Goal: Information Seeking & Learning: Learn about a topic

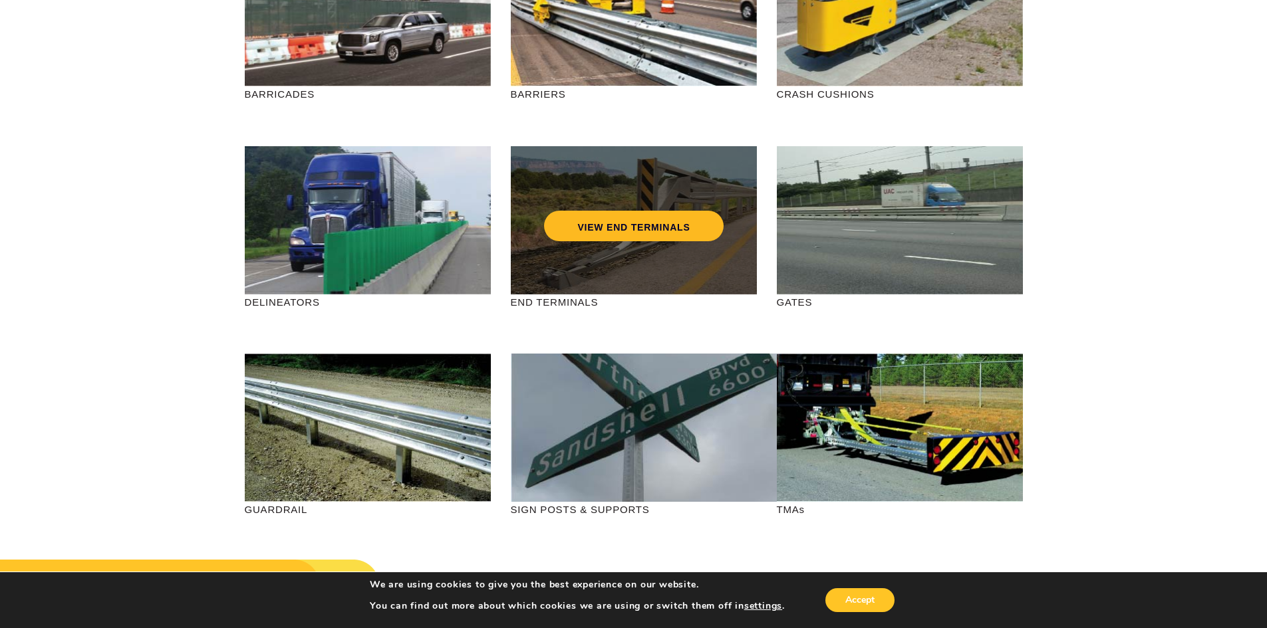
scroll to position [199, 0]
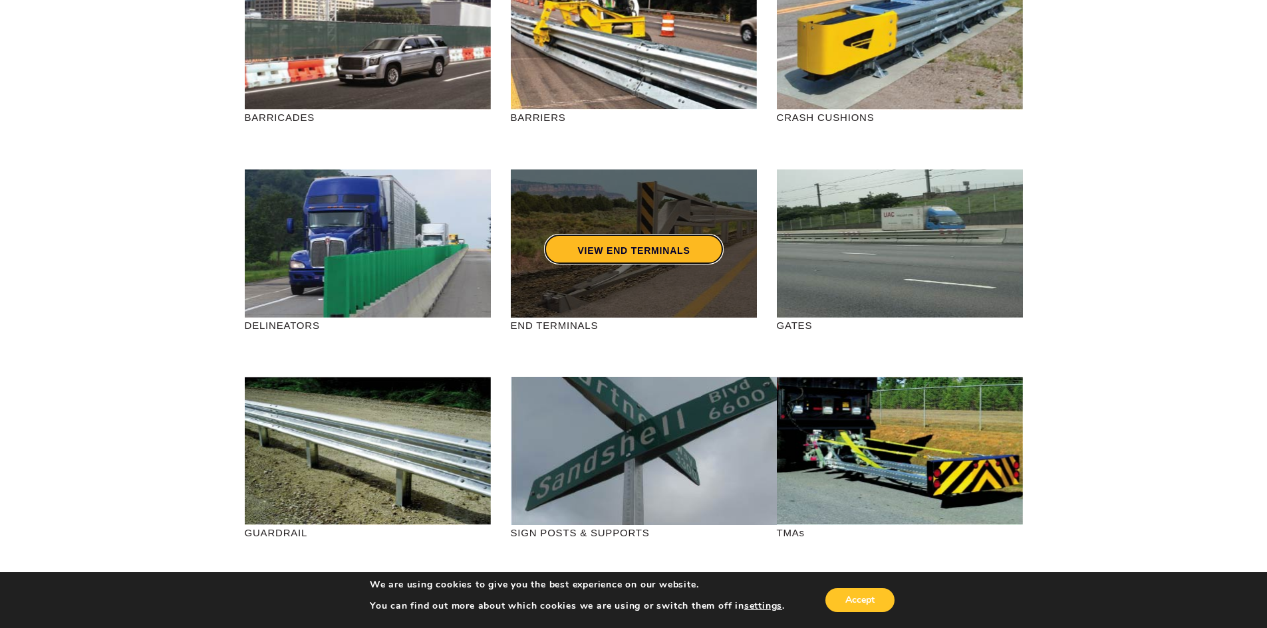
click at [659, 248] on link "VIEW END TERMINALS" at bounding box center [633, 249] width 179 height 31
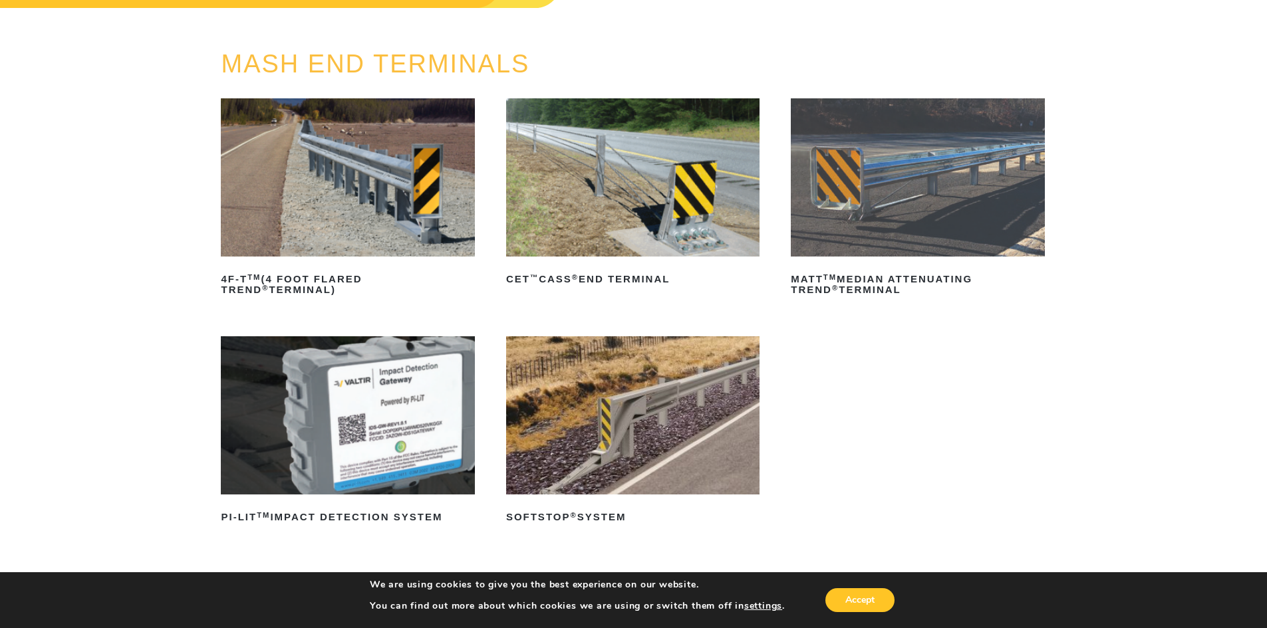
scroll to position [133, 0]
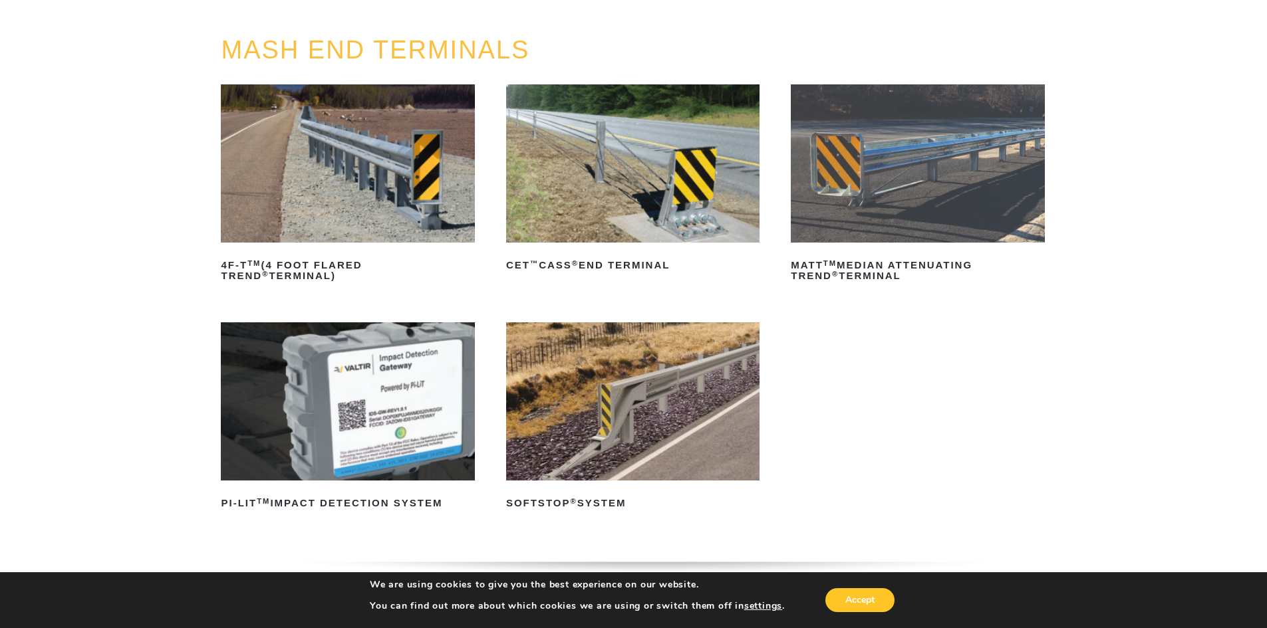
click at [642, 404] on img at bounding box center [632, 401] width 253 height 158
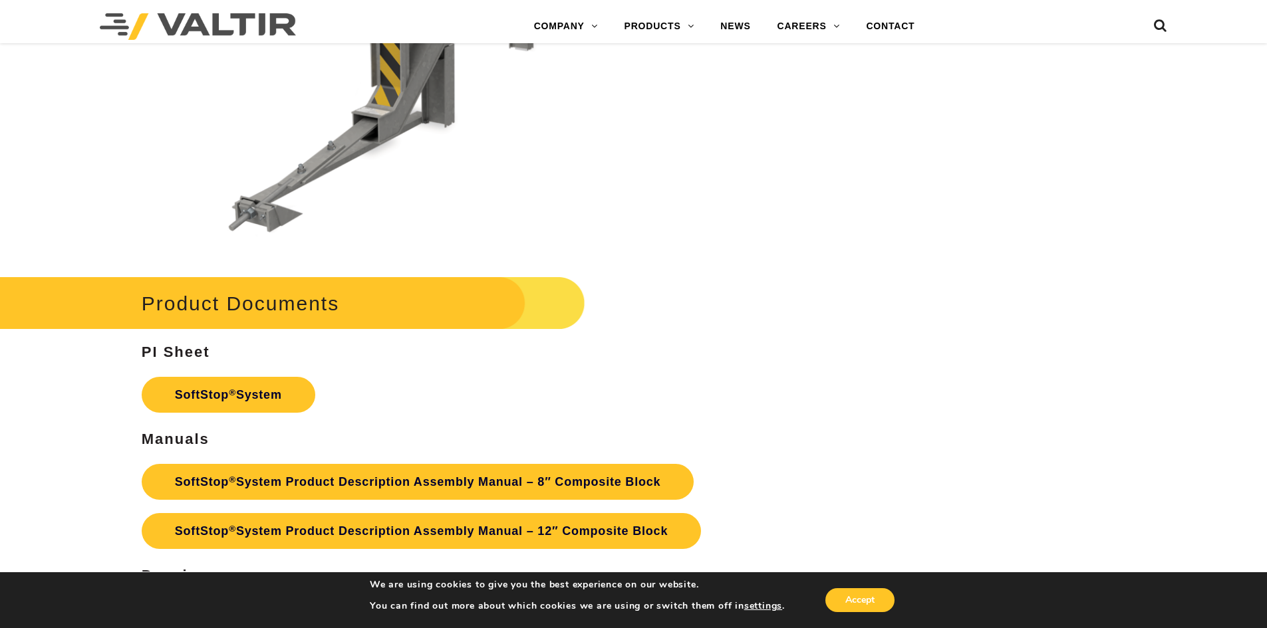
scroll to position [4521, 0]
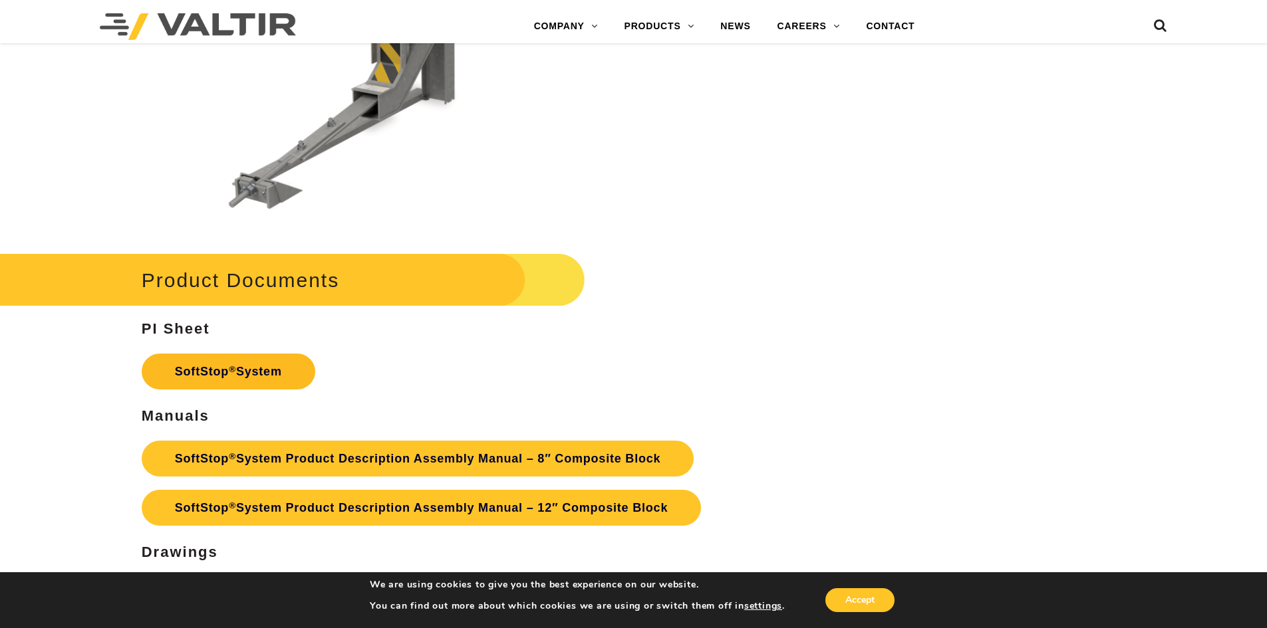
click at [273, 366] on link "SoftStop ® System" at bounding box center [229, 372] width 174 height 36
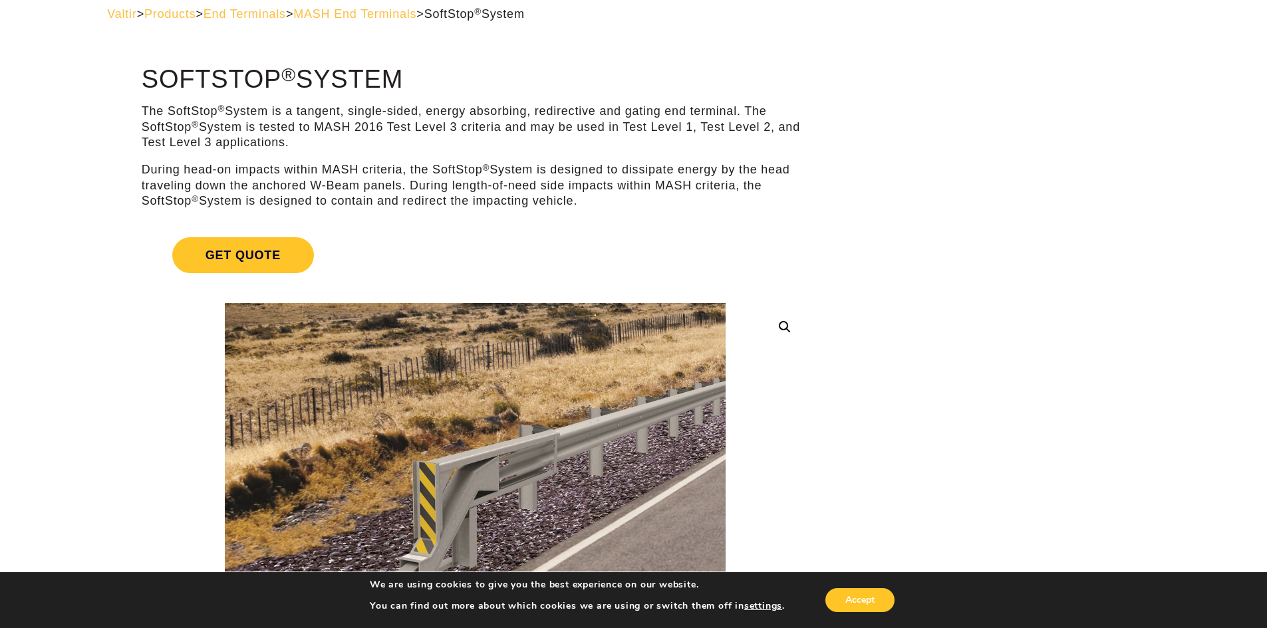
scroll to position [0, 0]
